Goal: Navigation & Orientation: Find specific page/section

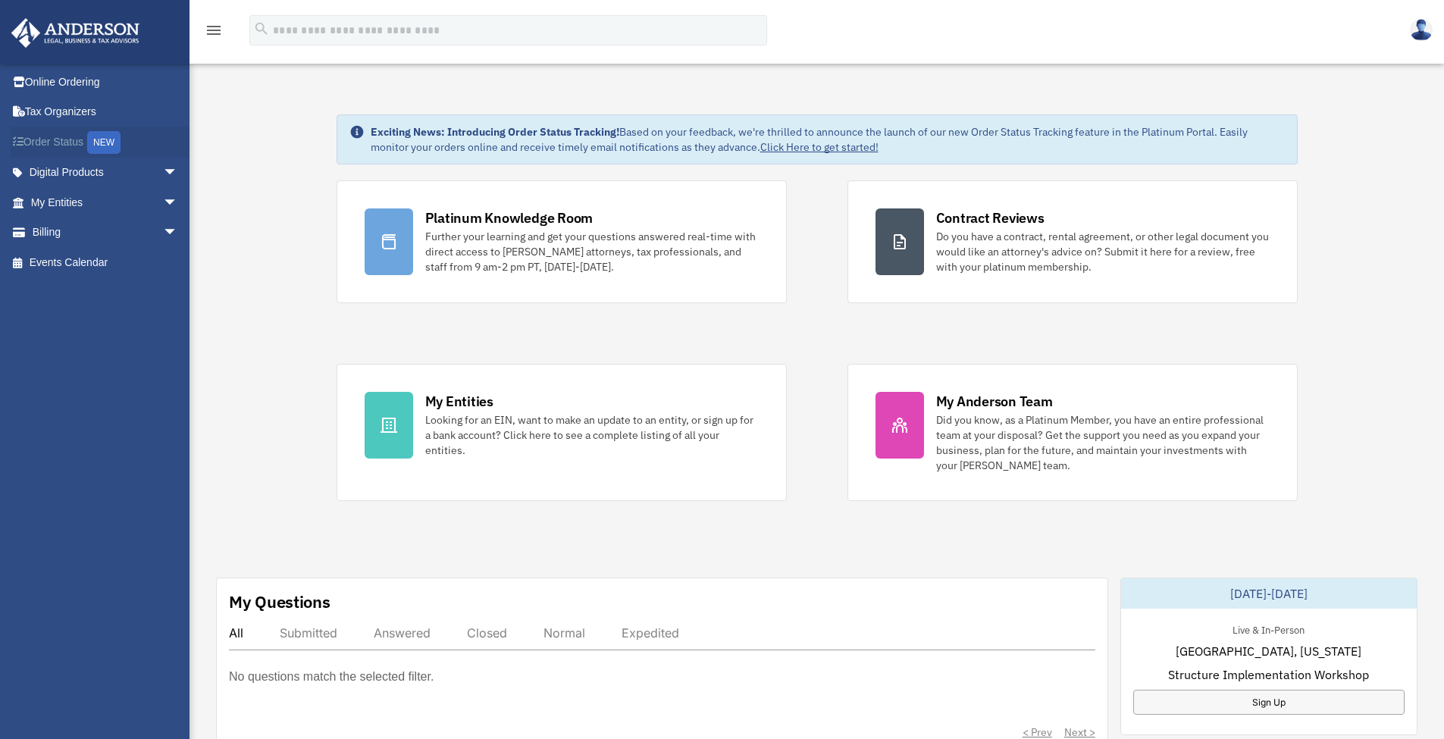
click at [70, 150] on link "Order Status NEW" at bounding box center [106, 142] width 190 height 31
click at [225, 33] on div "menu" at bounding box center [213, 30] width 49 height 39
click at [221, 34] on icon "menu" at bounding box center [214, 30] width 18 height 18
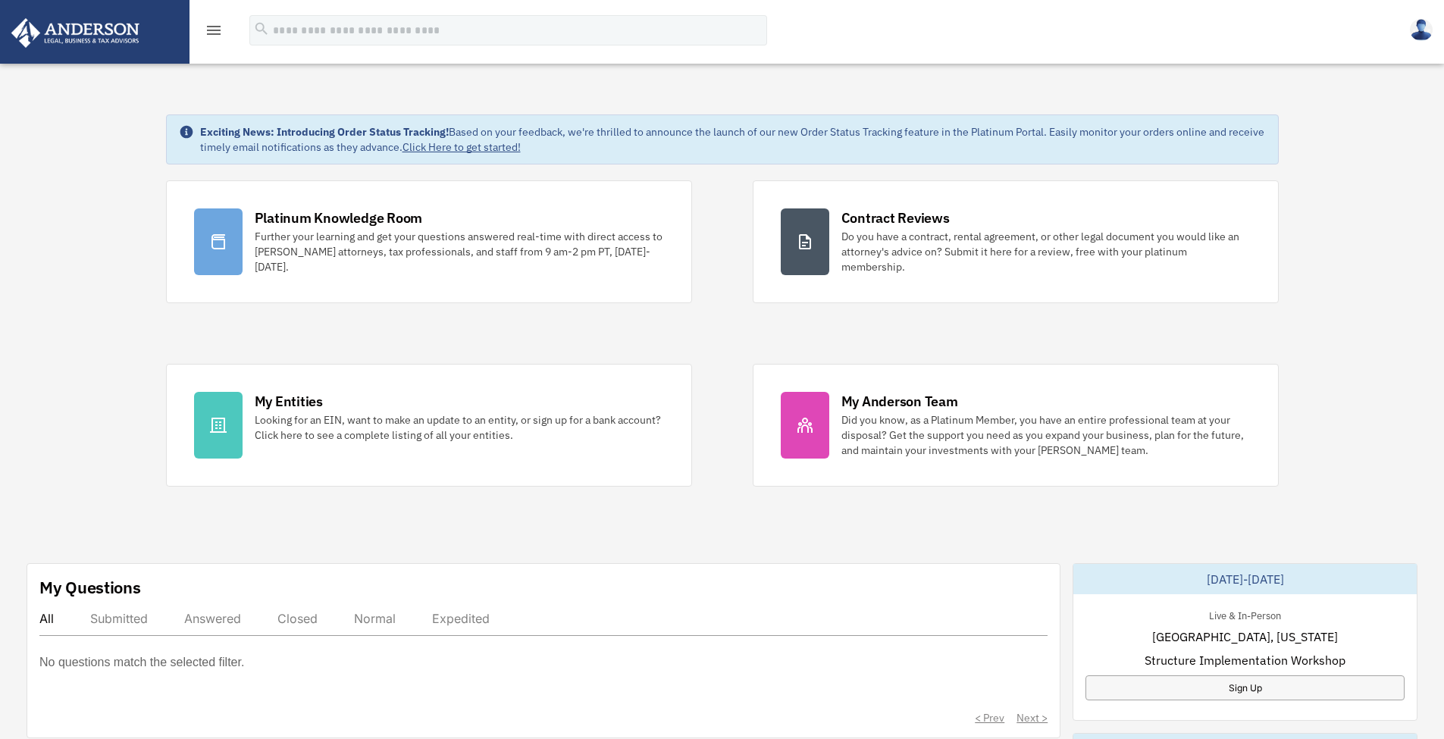
click at [216, 38] on icon "menu" at bounding box center [214, 30] width 18 height 18
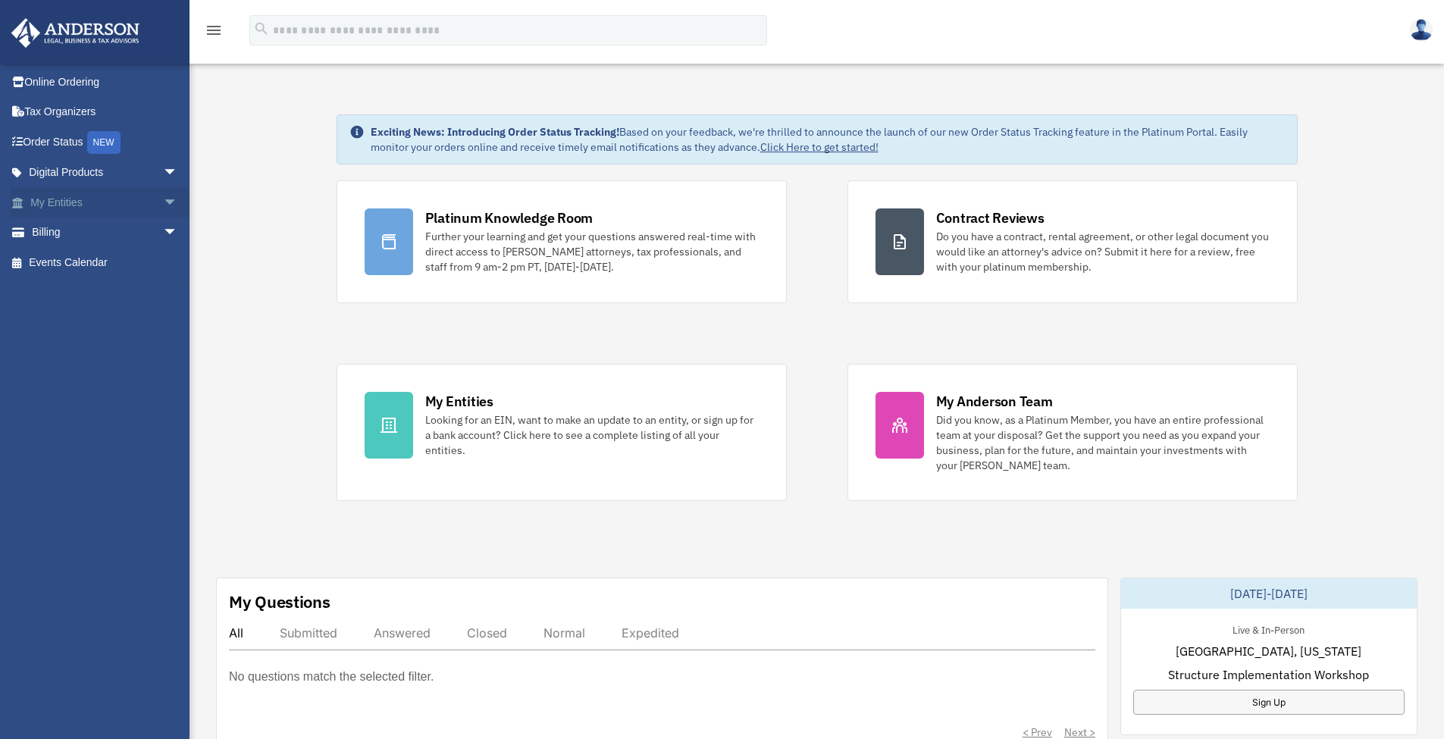
click at [86, 198] on link "My Entities arrow_drop_down" at bounding box center [106, 202] width 190 height 30
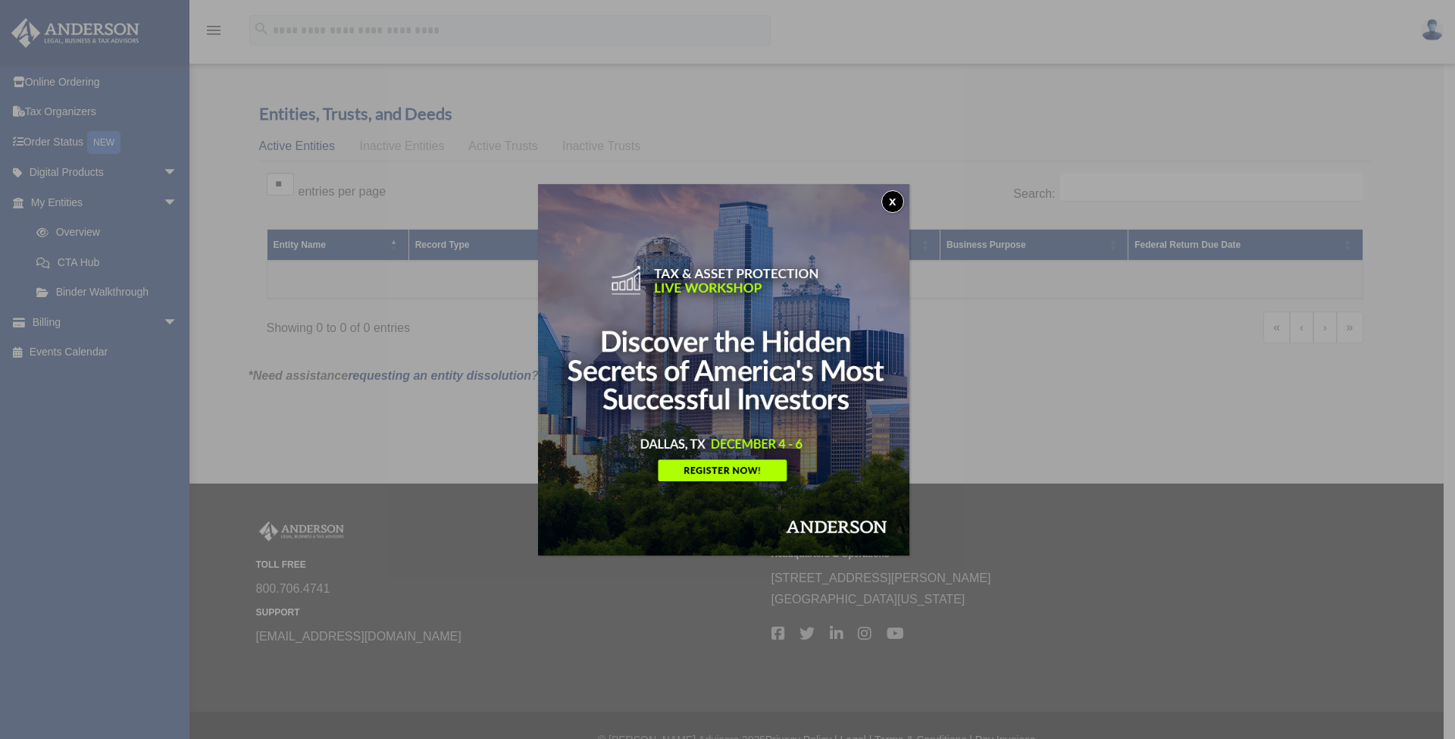
click at [898, 206] on button "x" at bounding box center [892, 201] width 23 height 23
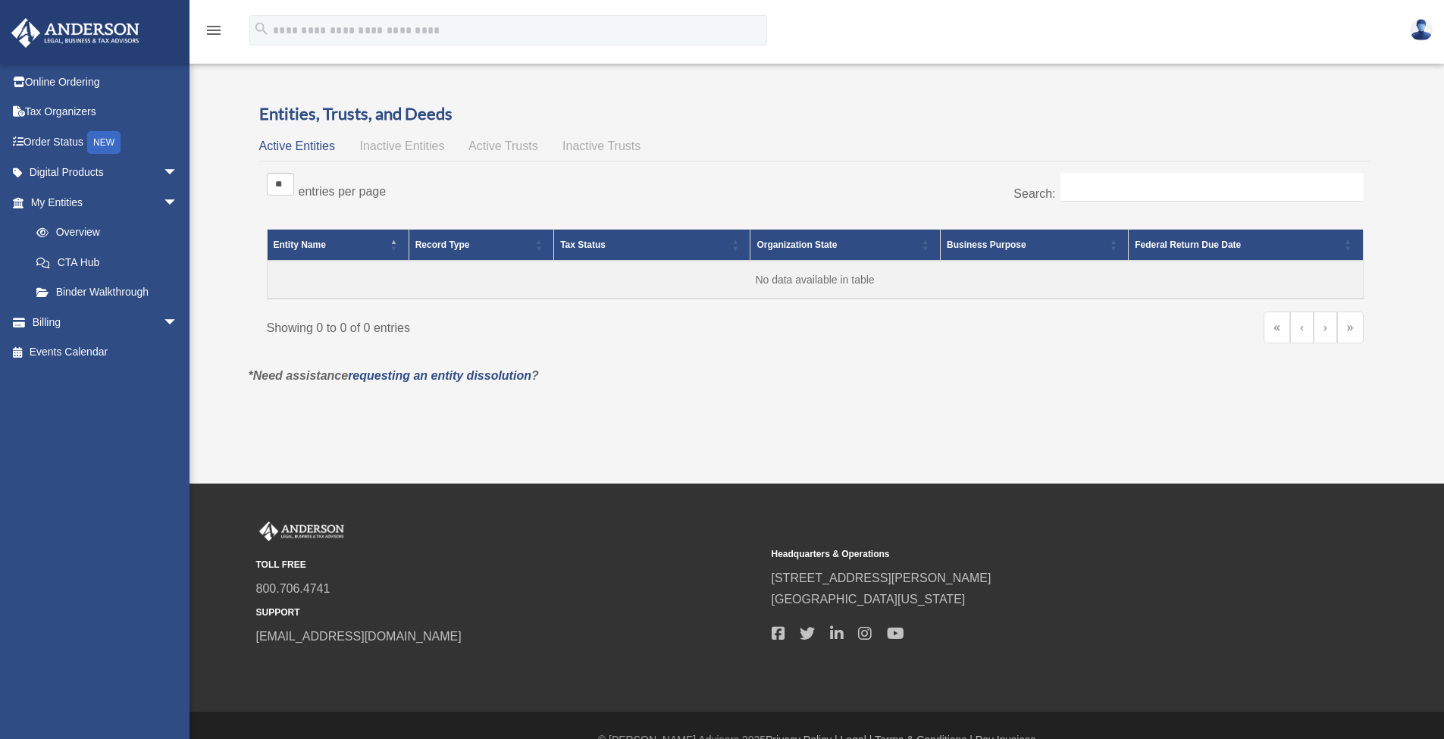
click at [78, 41] on img at bounding box center [75, 33] width 137 height 30
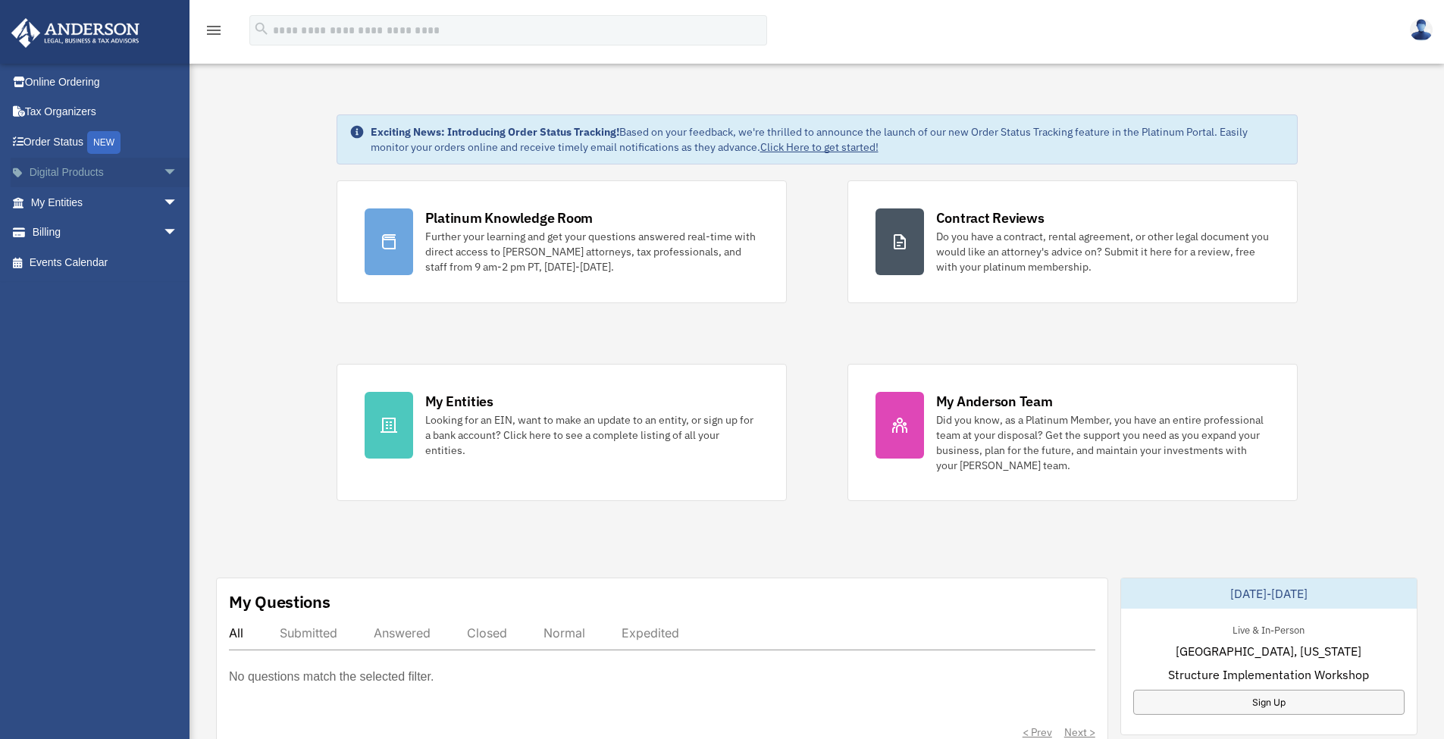
click at [90, 180] on link "Digital Products arrow_drop_down" at bounding box center [106, 173] width 190 height 30
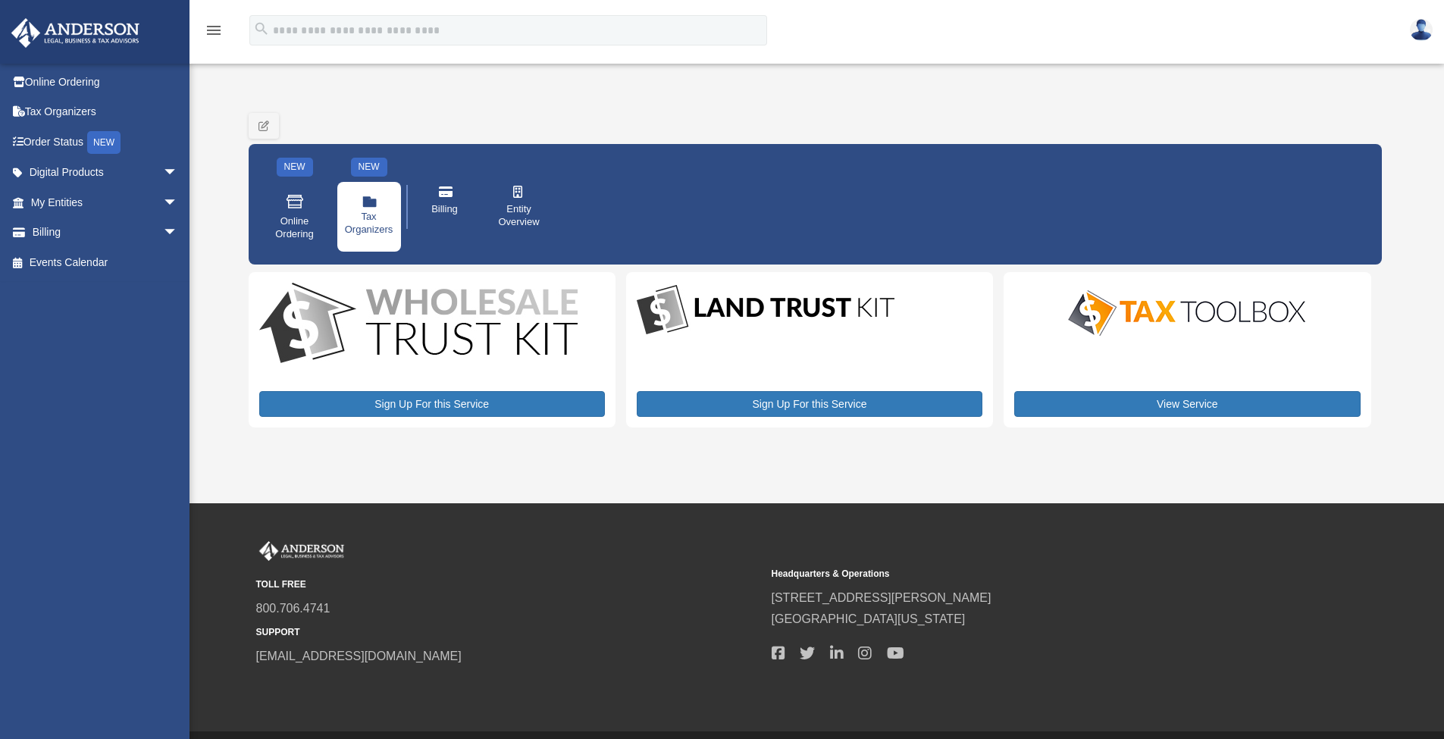
click at [390, 218] on span "Tax Organizers" at bounding box center [369, 224] width 49 height 26
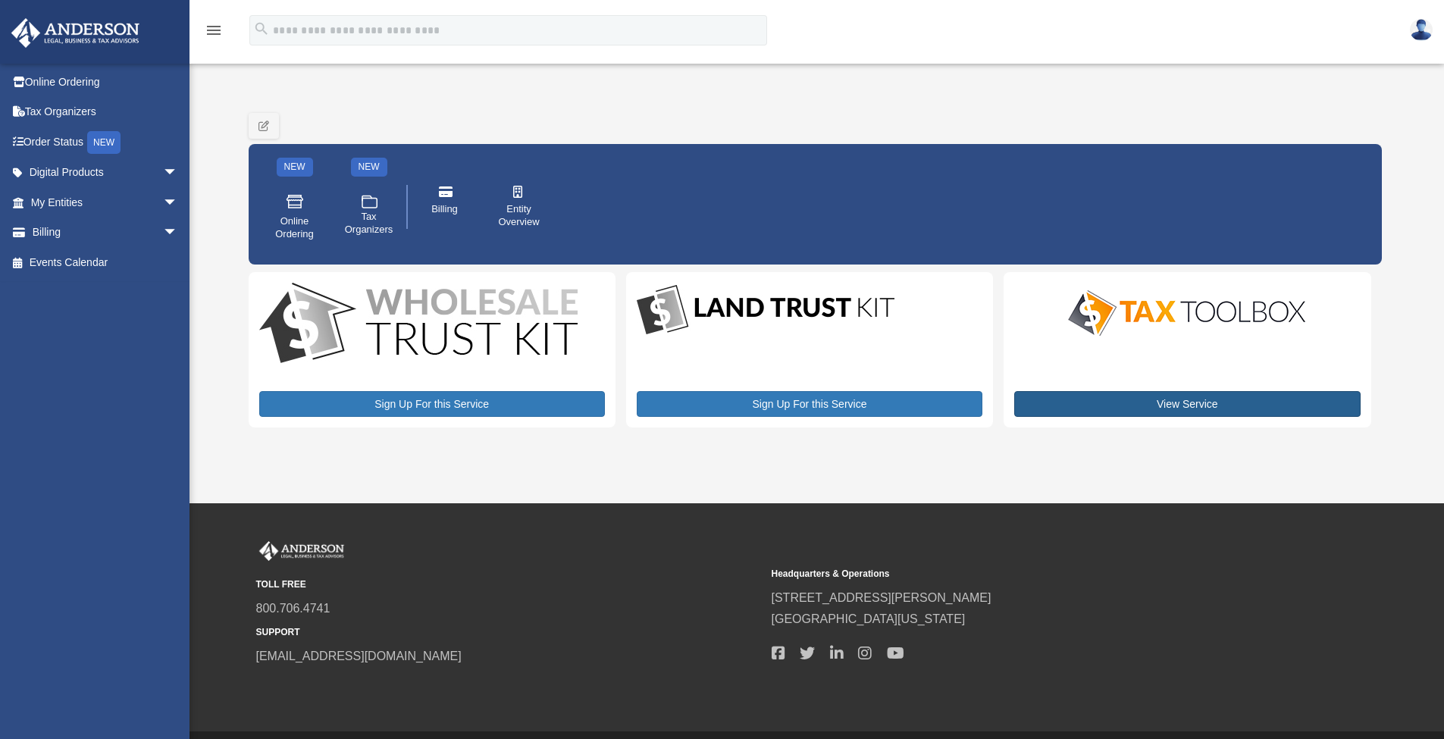
click at [1145, 401] on link "View Service" at bounding box center [1187, 404] width 346 height 26
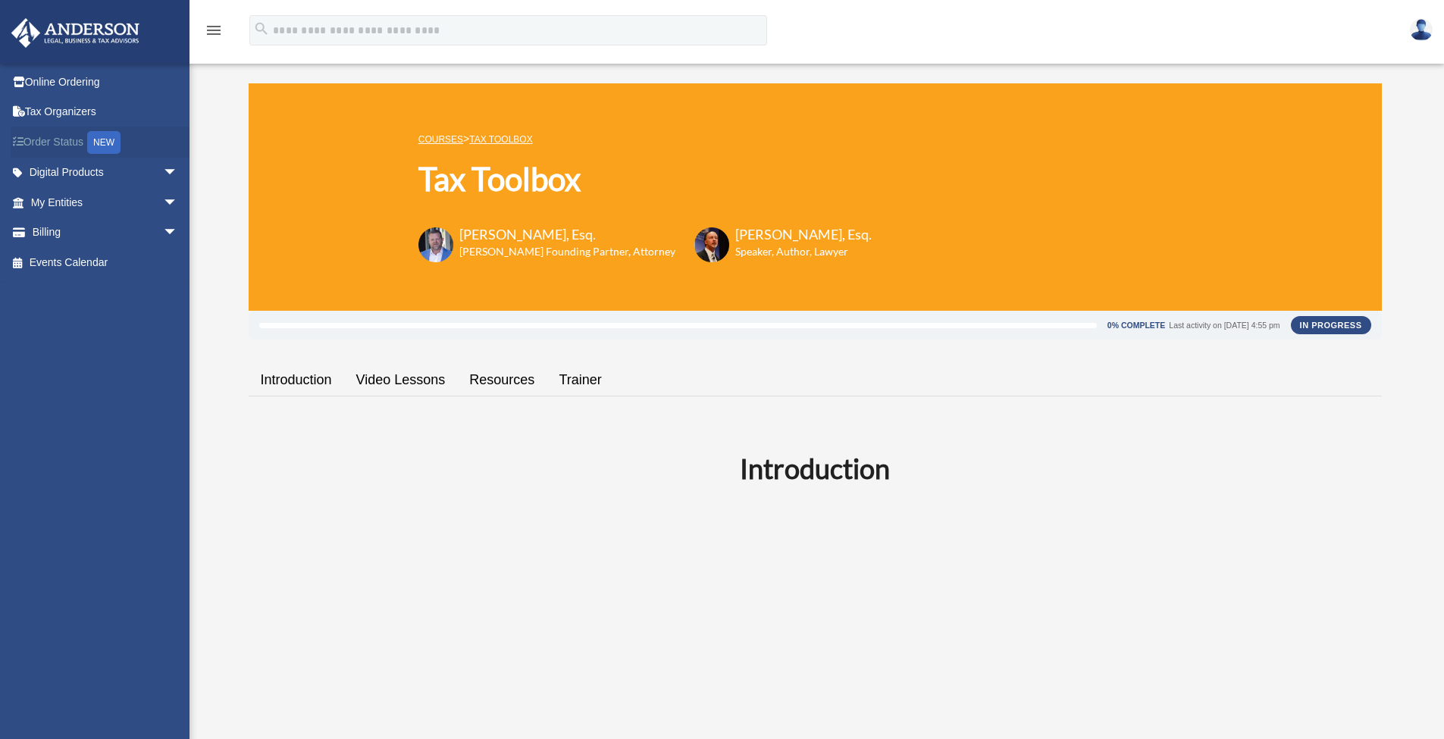
click at [64, 132] on link "Order Status NEW" at bounding box center [106, 142] width 190 height 31
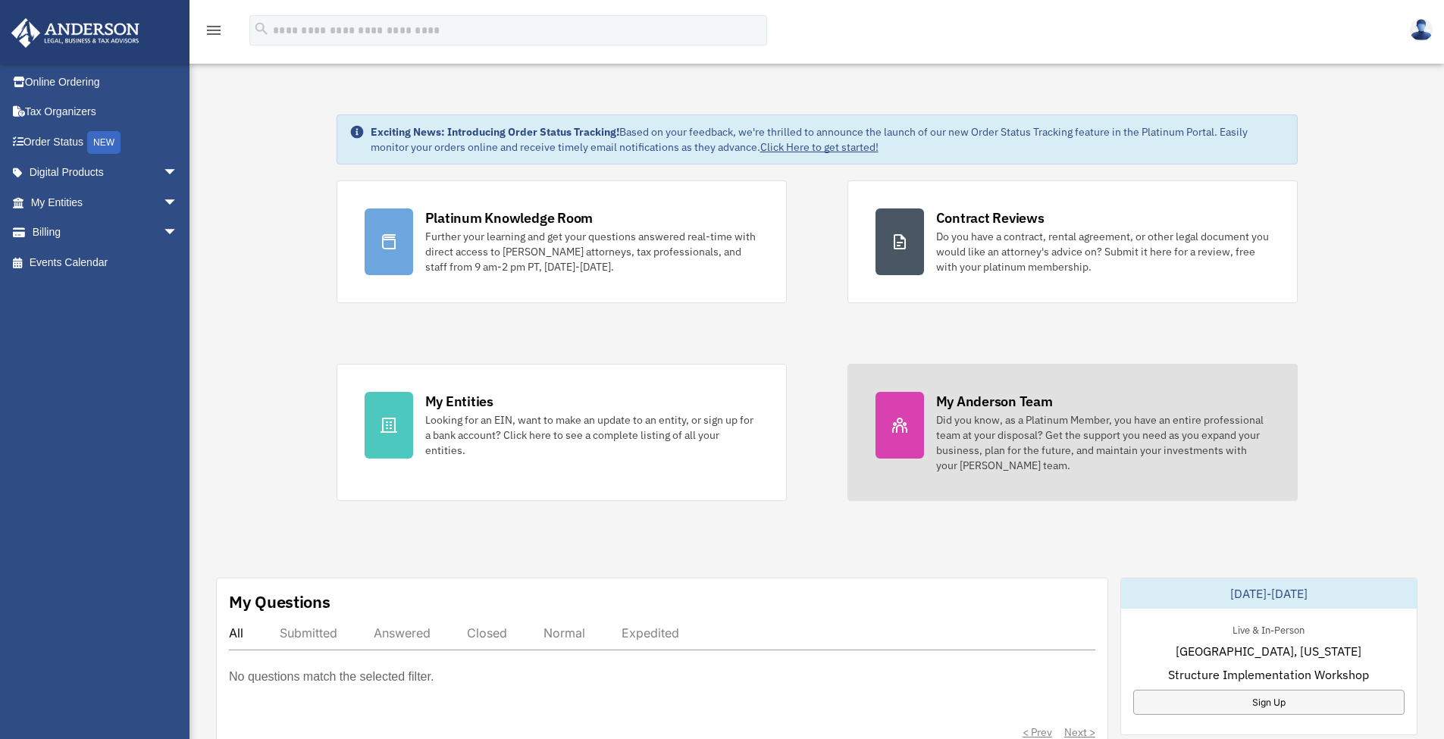
click at [942, 400] on div "My Anderson Team" at bounding box center [994, 401] width 117 height 19
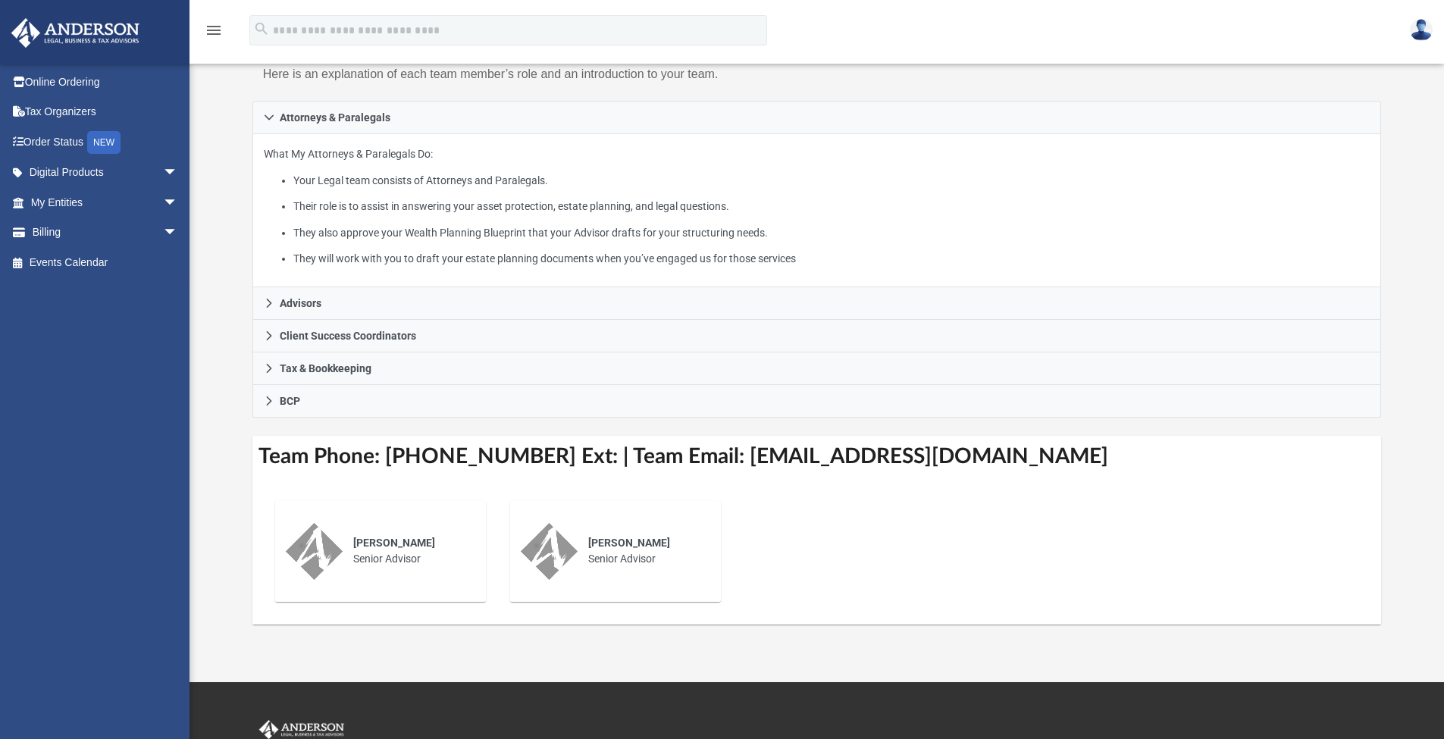
scroll to position [250, 0]
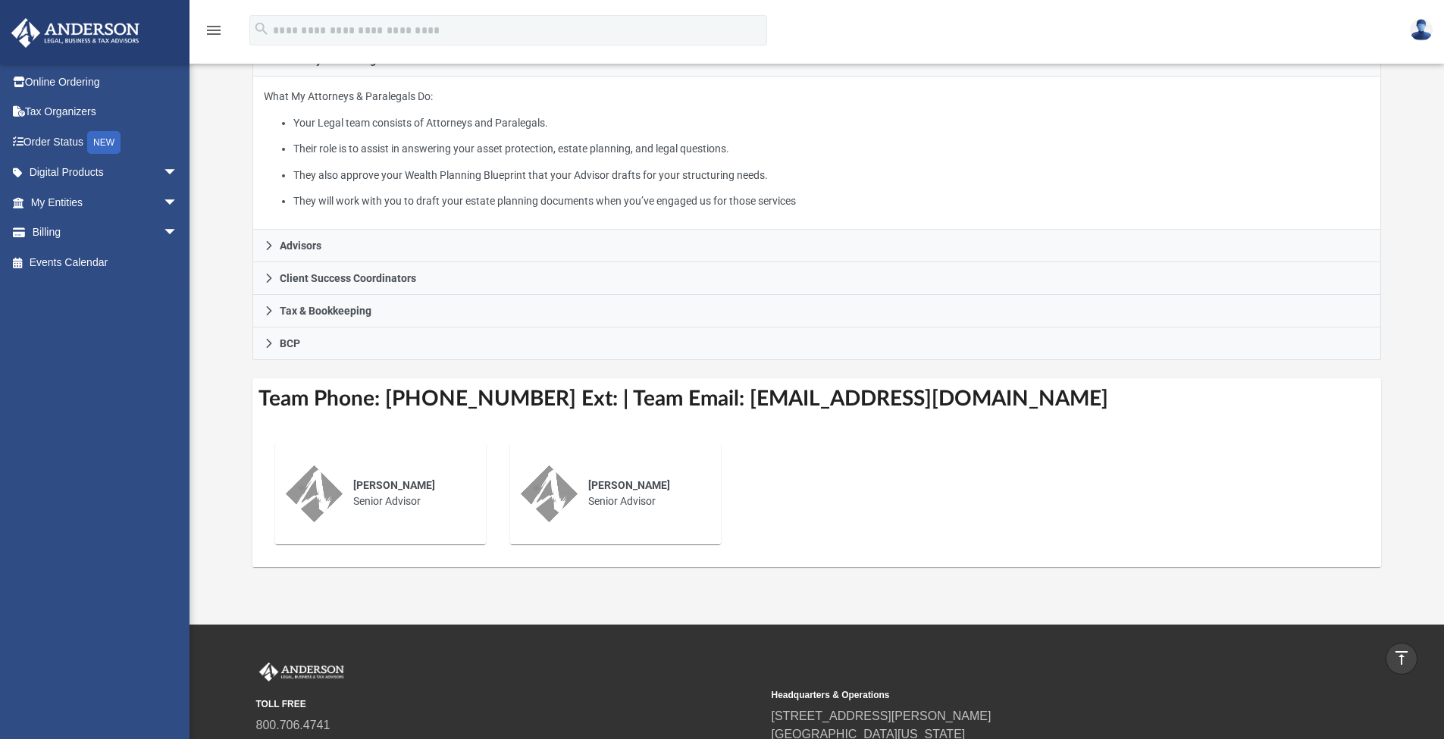
click at [555, 485] on img at bounding box center [549, 493] width 57 height 57
click at [602, 485] on span "[PERSON_NAME]" at bounding box center [629, 485] width 82 height 12
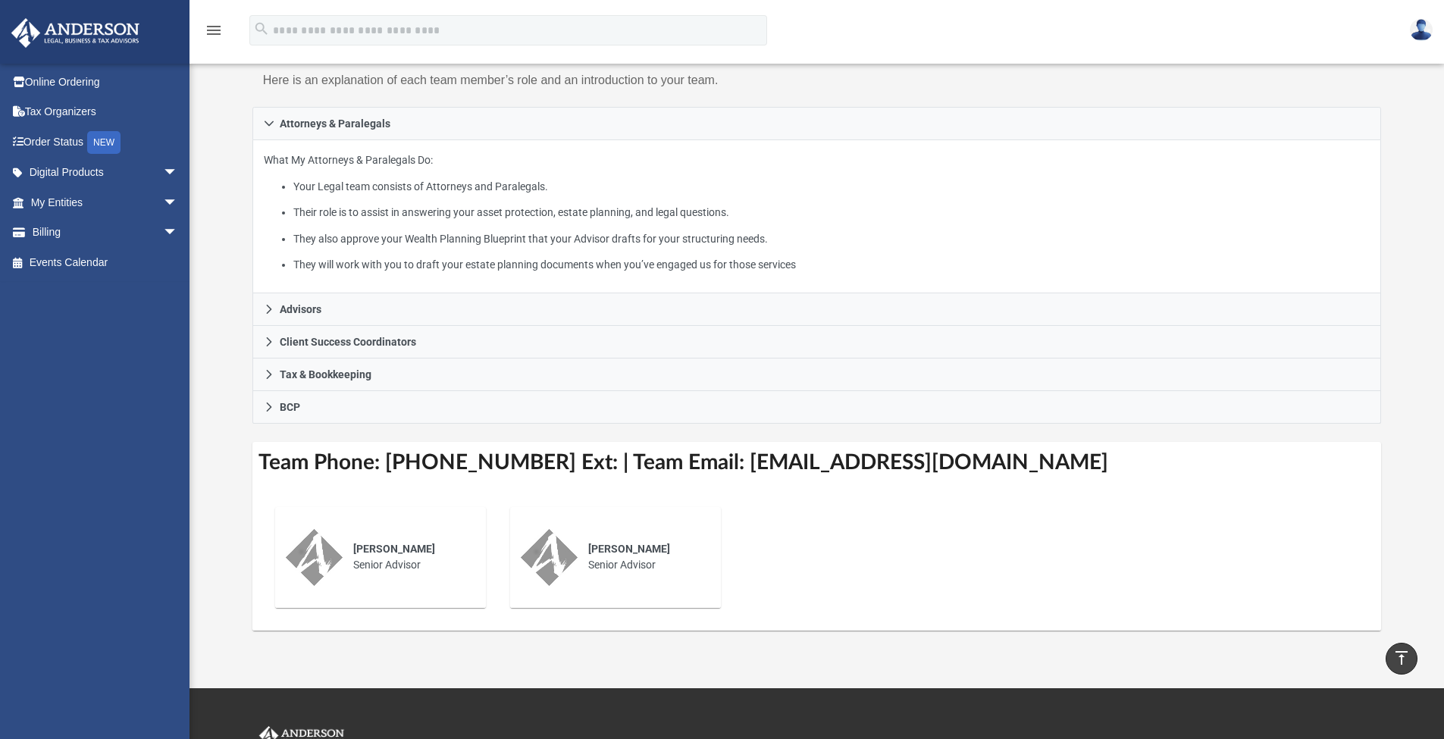
scroll to position [129, 0]
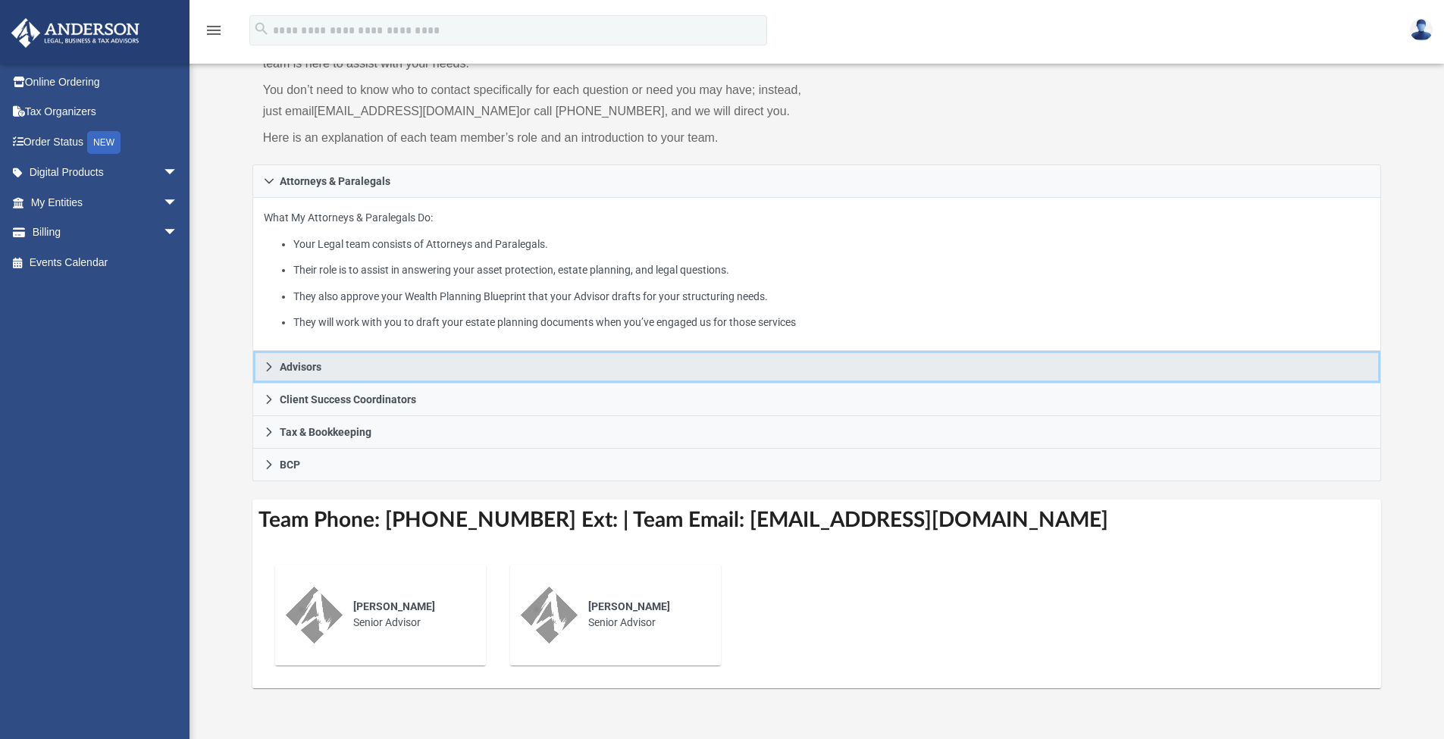
click at [343, 368] on link "Advisors" at bounding box center [816, 367] width 1129 height 33
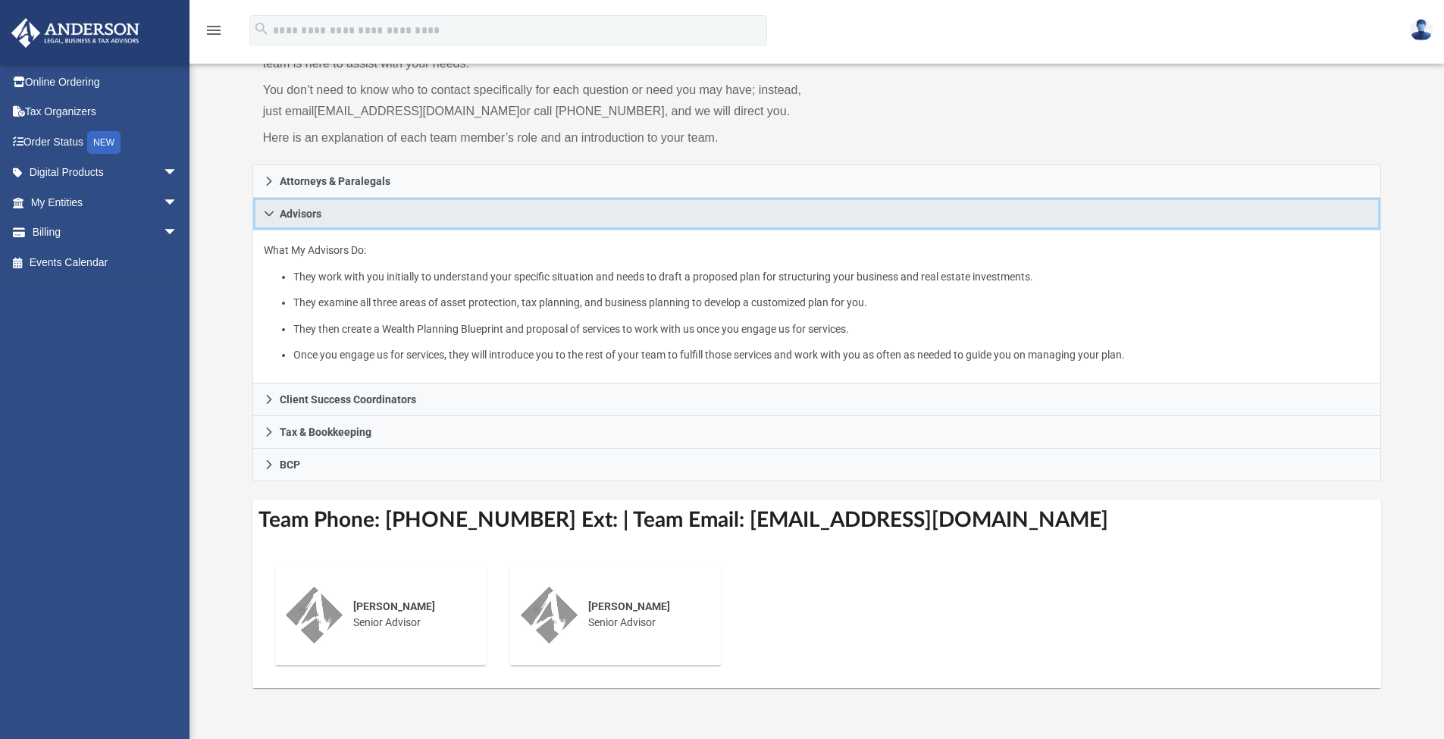
click at [330, 218] on link "Advisors" at bounding box center [816, 214] width 1129 height 33
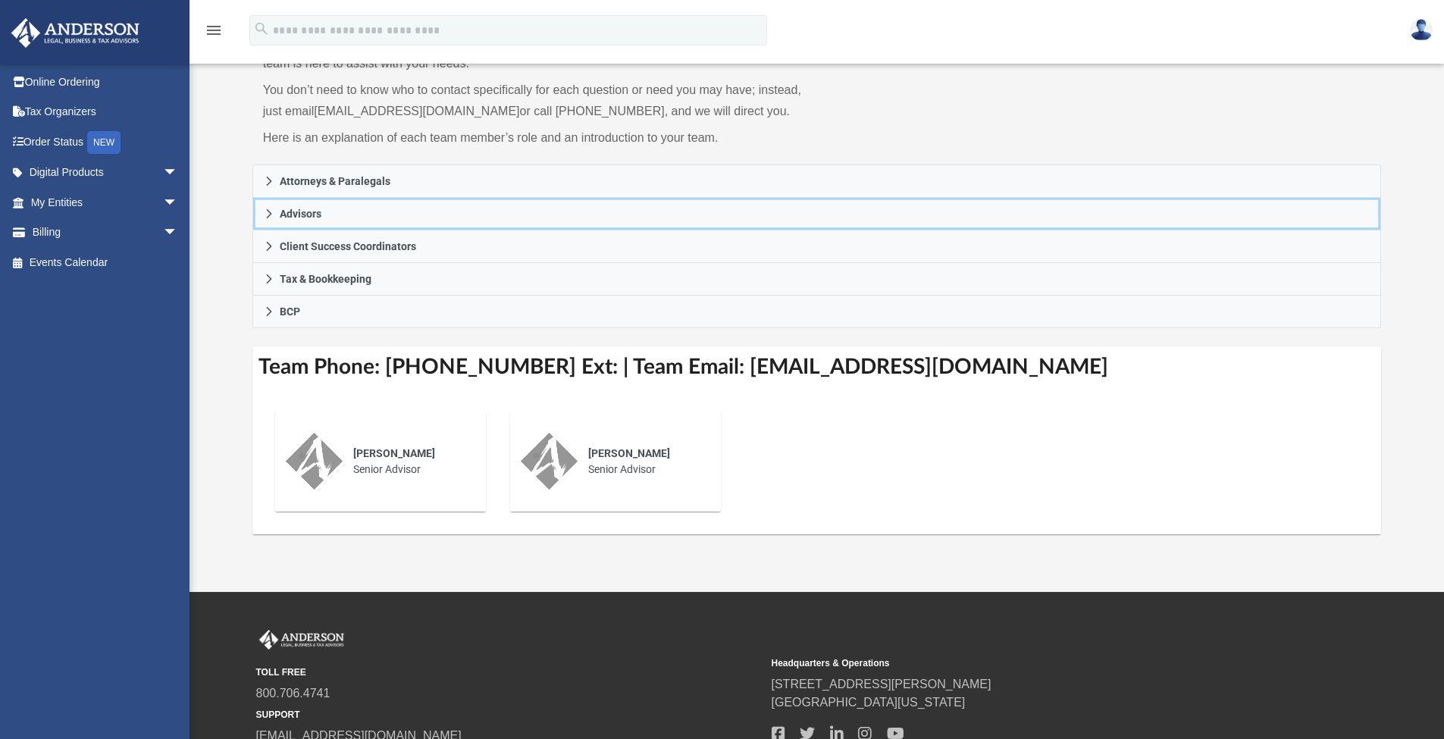
scroll to position [0, 0]
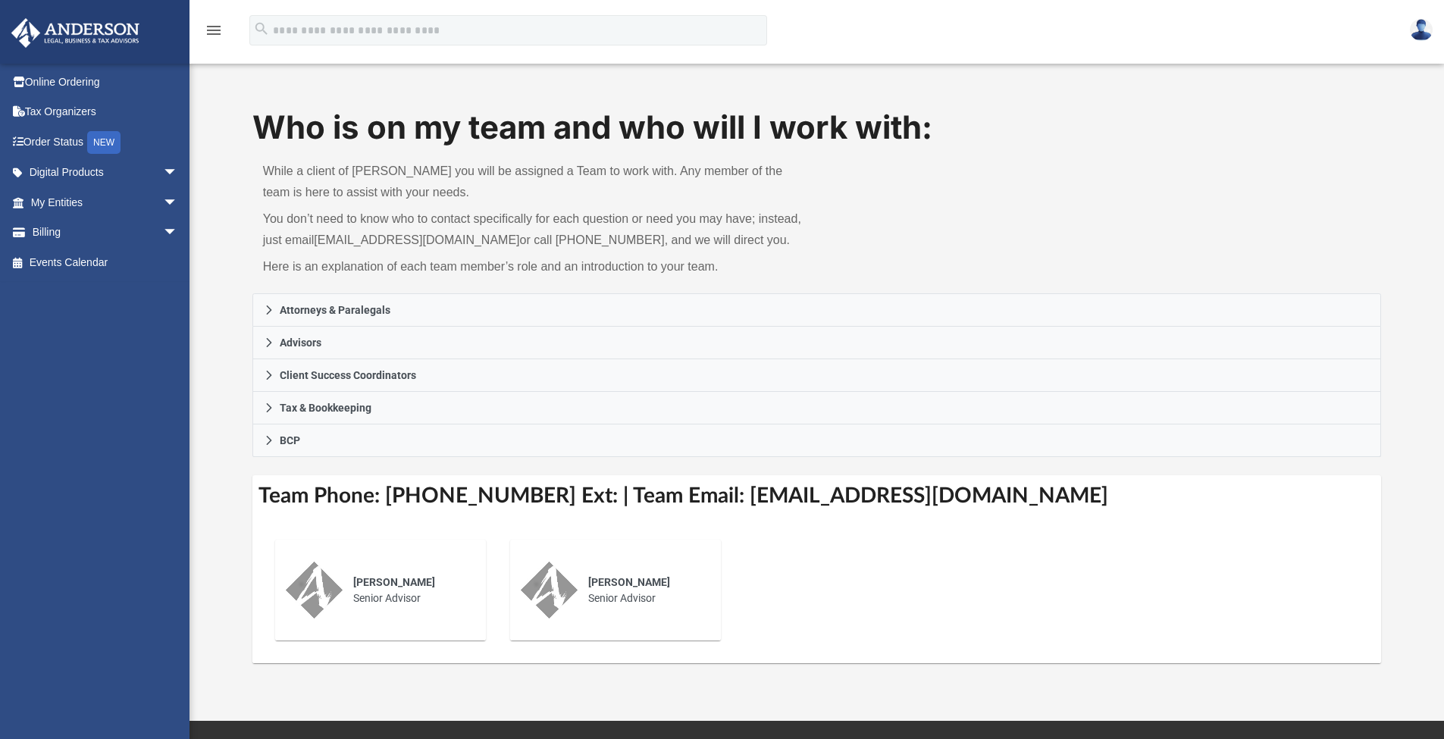
click at [86, 20] on img at bounding box center [75, 33] width 137 height 30
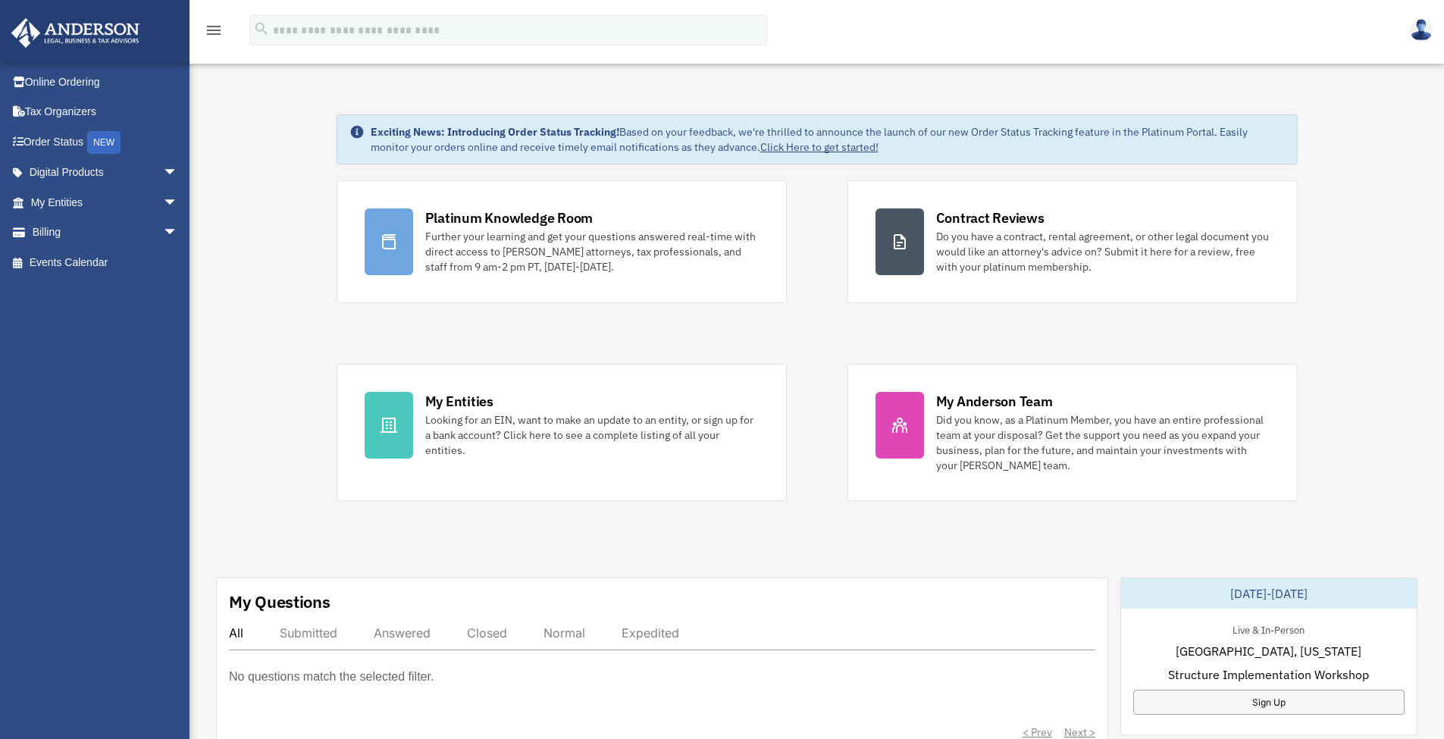
click at [205, 24] on icon "menu" at bounding box center [214, 30] width 18 height 18
